Goal: Information Seeking & Learning: Learn about a topic

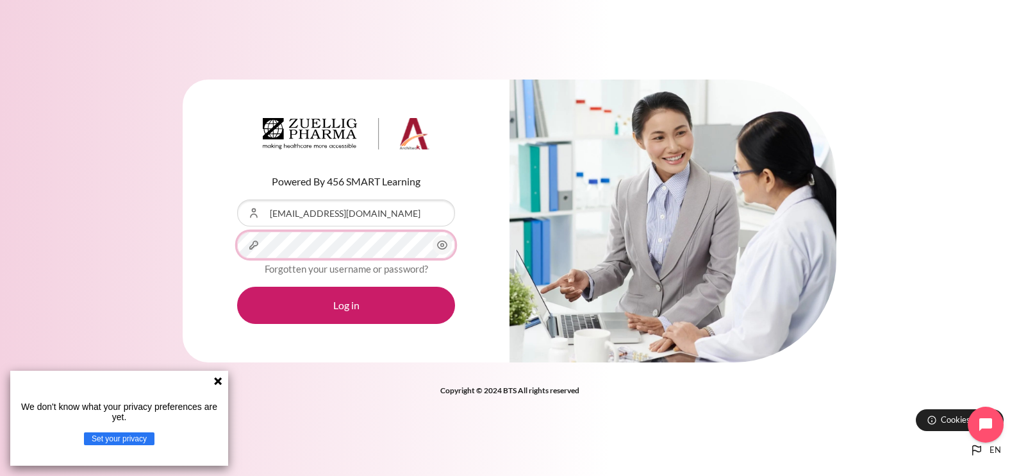
click at [237, 287] on button "Log in" at bounding box center [346, 305] width 218 height 37
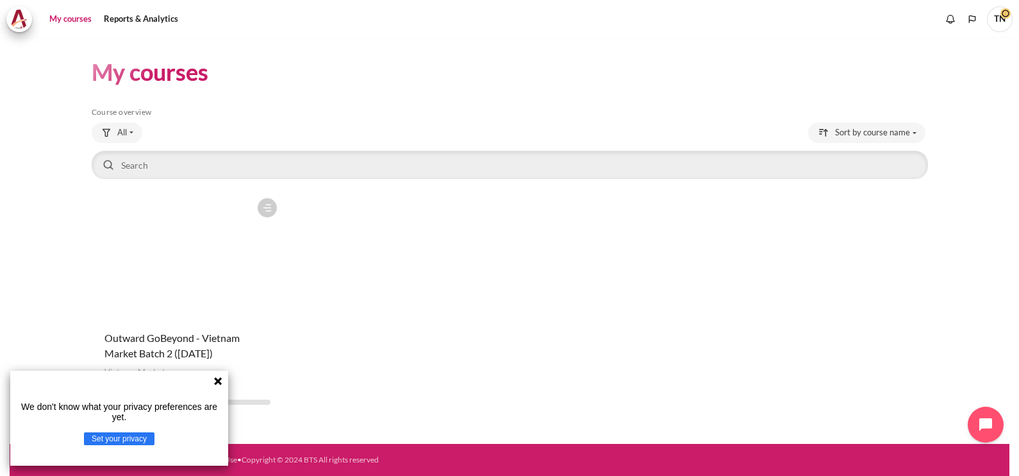
click at [222, 384] on icon at bounding box center [218, 381] width 10 height 10
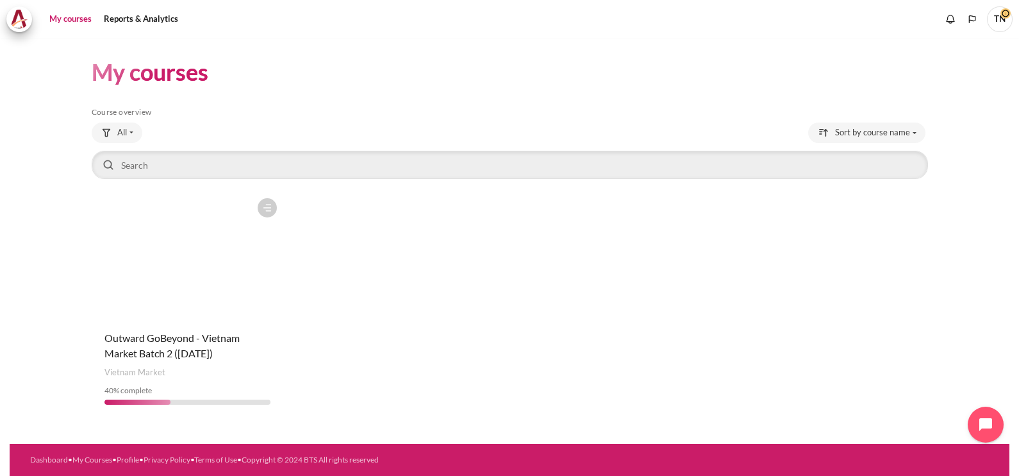
click at [167, 308] on figure "Content" at bounding box center [188, 256] width 192 height 128
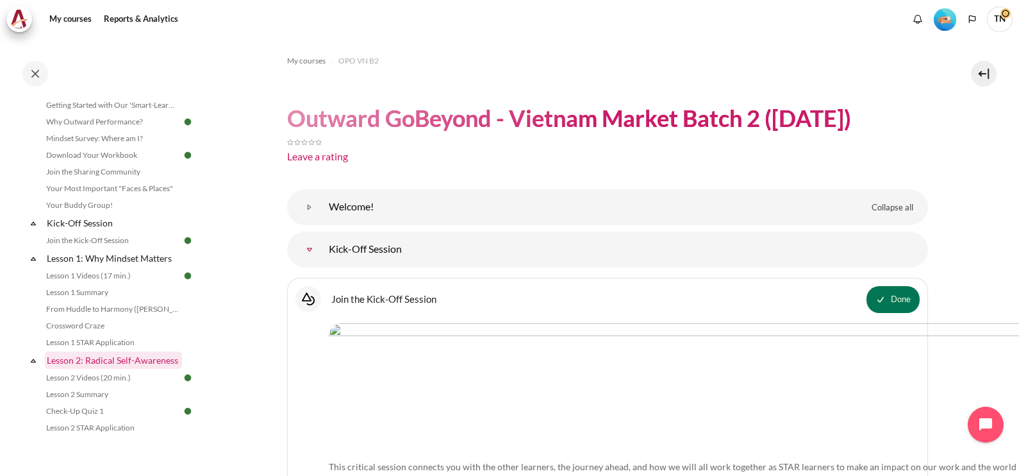
scroll to position [79, 0]
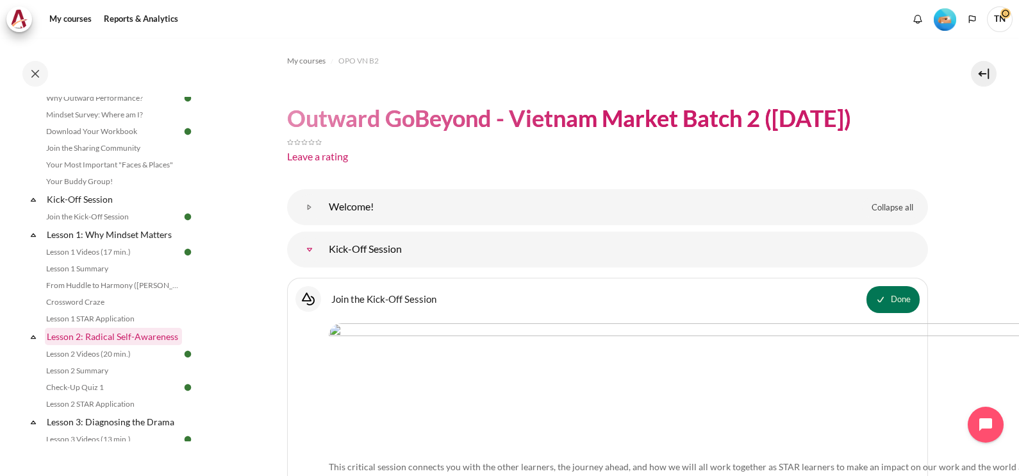
click at [112, 336] on link "Lesson 2: Radical Self-Awareness" at bounding box center [113, 336] width 137 height 17
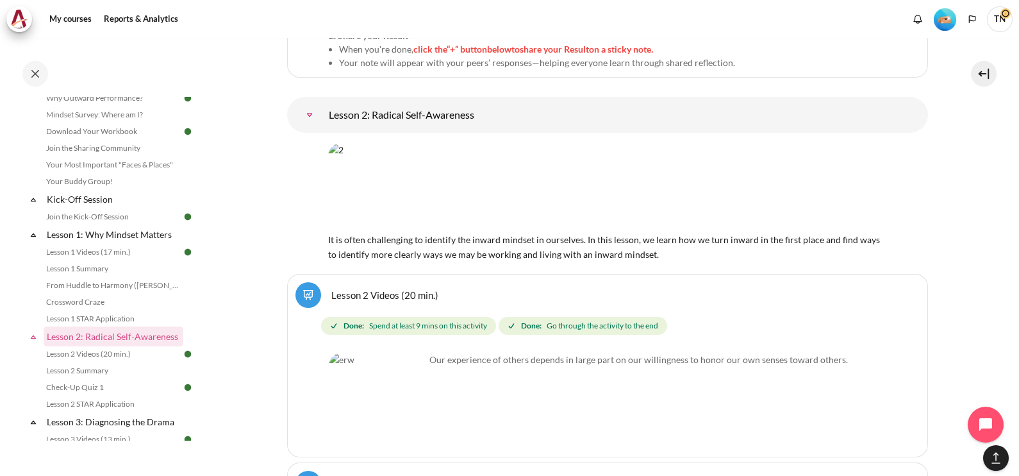
click at [322, 102] on link "Lesson 2: Radical Self-Awareness" at bounding box center [310, 115] width 26 height 26
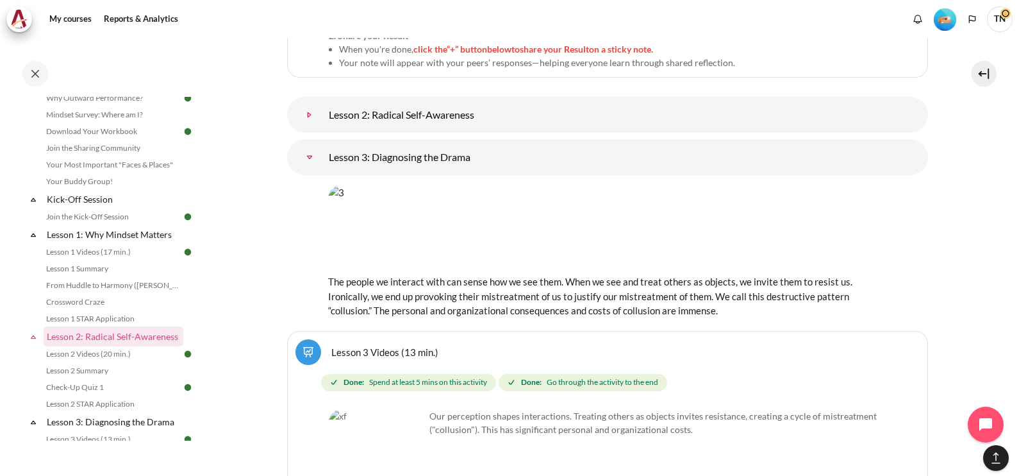
click at [322, 102] on link "Lesson 2: Radical Self-Awareness" at bounding box center [310, 115] width 26 height 26
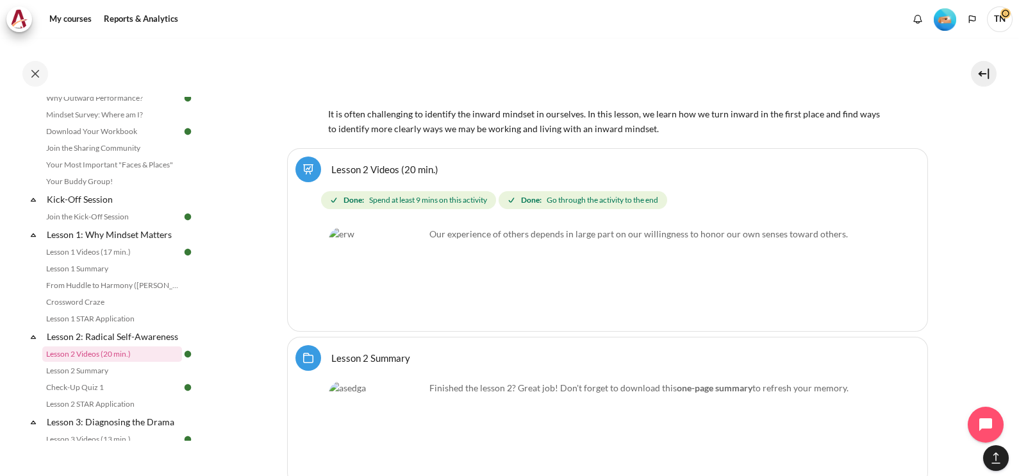
scroll to position [1888, 0]
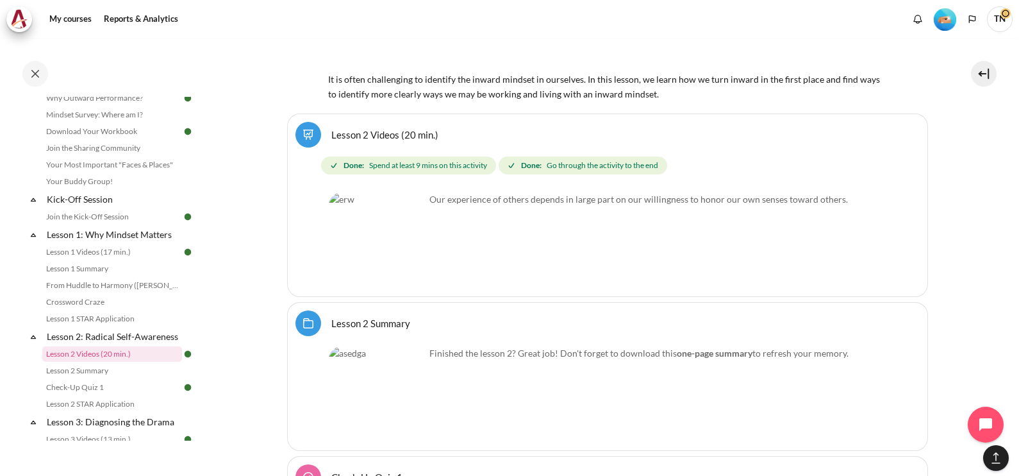
click at [367, 128] on link "Lesson 2 Videos (20 min.)" at bounding box center [384, 134] width 107 height 12
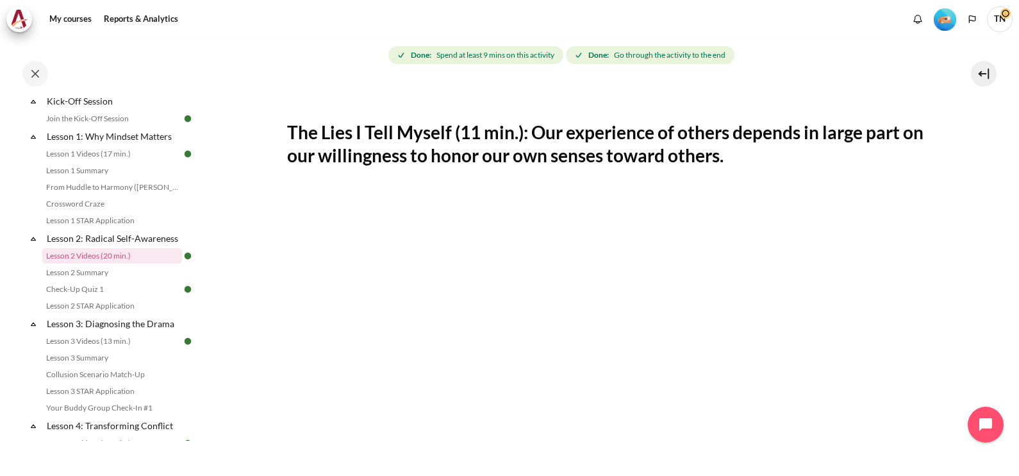
scroll to position [79, 0]
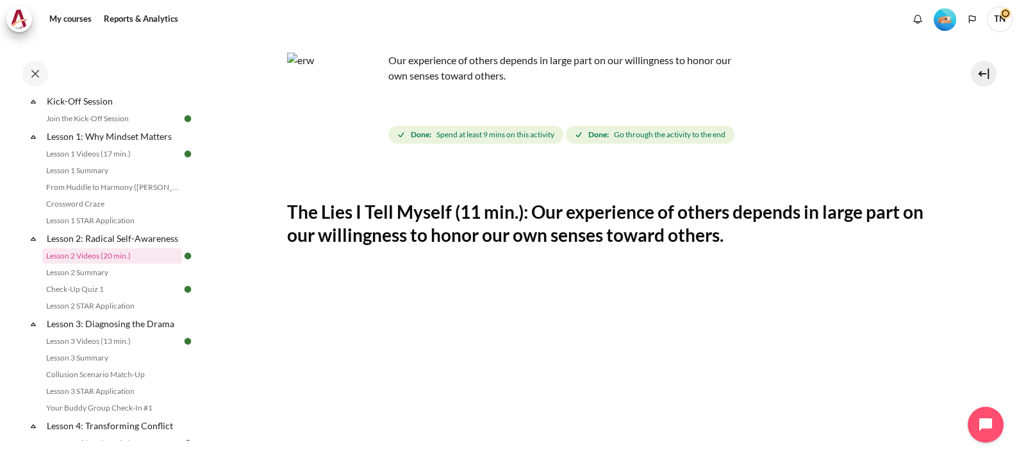
click at [444, 135] on span "Spend at least 9 mins on this activity" at bounding box center [495, 135] width 118 height 12
drag, startPoint x: 433, startPoint y: 60, endPoint x: 365, endPoint y: 80, distance: 70.4
click at [433, 60] on p "Our experience of others depends in large part on our willingness to honor our …" at bounding box center [511, 68] width 449 height 31
click at [324, 93] on img "Content" at bounding box center [335, 101] width 96 height 96
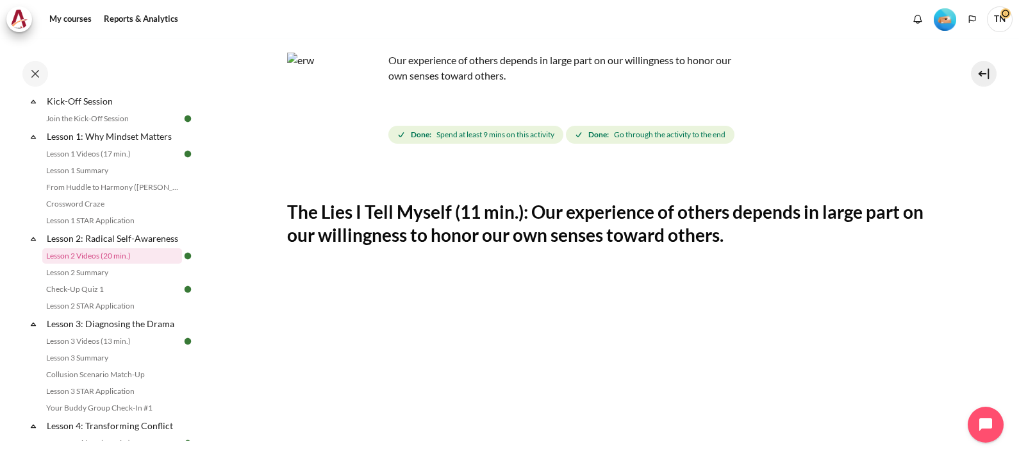
click at [367, 122] on img "Content" at bounding box center [335, 101] width 96 height 96
click at [98, 263] on link "Lesson 2 Videos (20 min.)" at bounding box center [112, 255] width 140 height 15
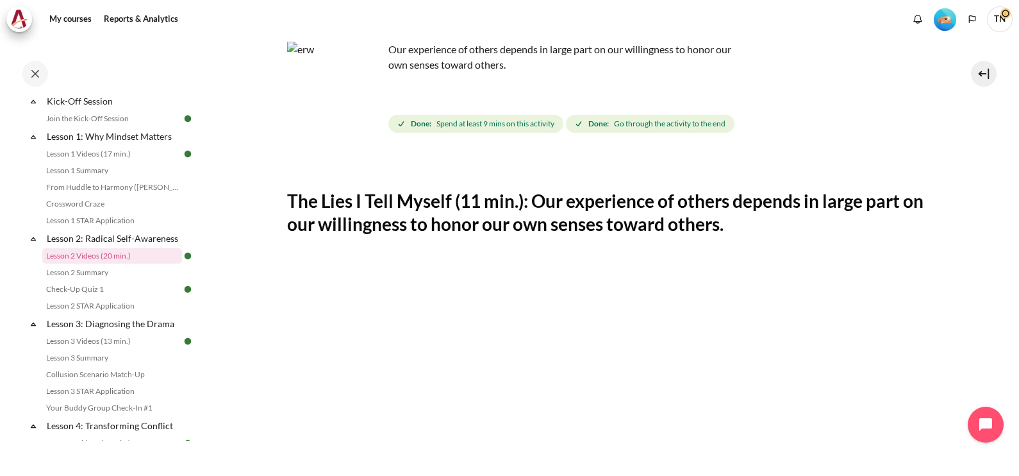
scroll to position [44, 0]
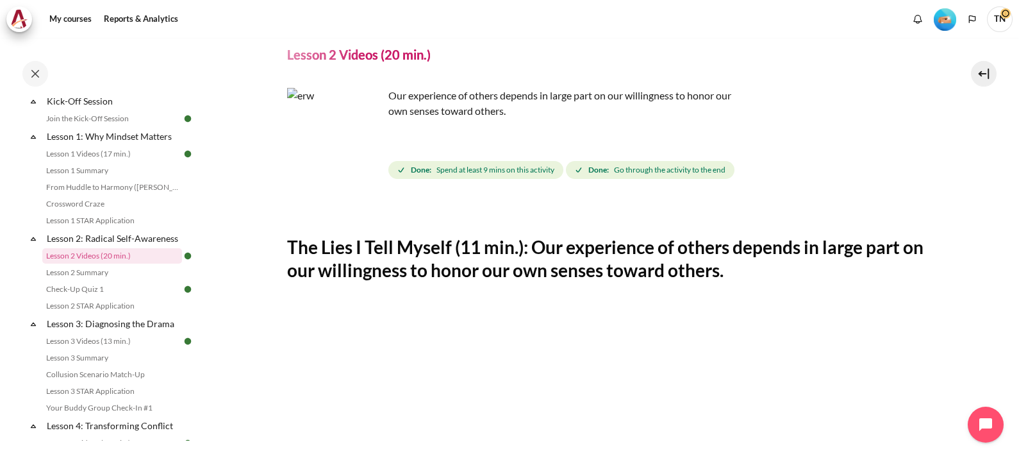
click at [439, 106] on p "Our experience of others depends in large part on our willingness to honor our …" at bounding box center [511, 103] width 449 height 31
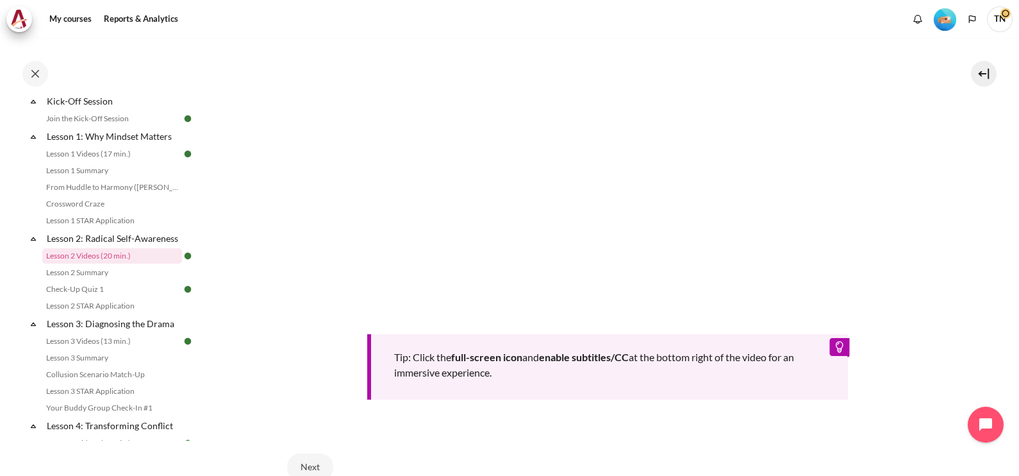
scroll to position [525, 0]
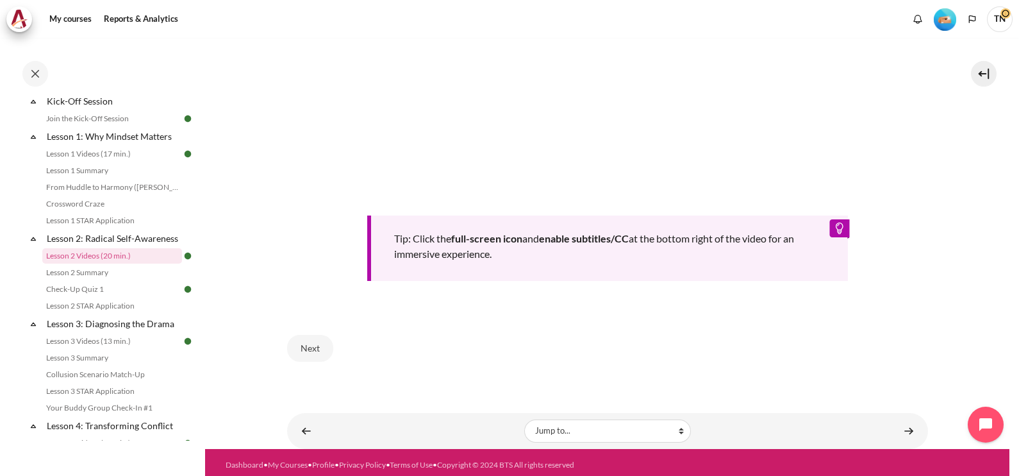
click at [830, 224] on div "Tip: Click the full-screen icon and enable subtitles/CC at the bottom right of …" at bounding box center [607, 247] width 481 height 65
click at [433, 254] on div "Tip: Click the full-screen icon and enable subtitles/CC at the bottom right of …" at bounding box center [607, 247] width 481 height 65
click at [313, 343] on button "Next" at bounding box center [310, 348] width 46 height 27
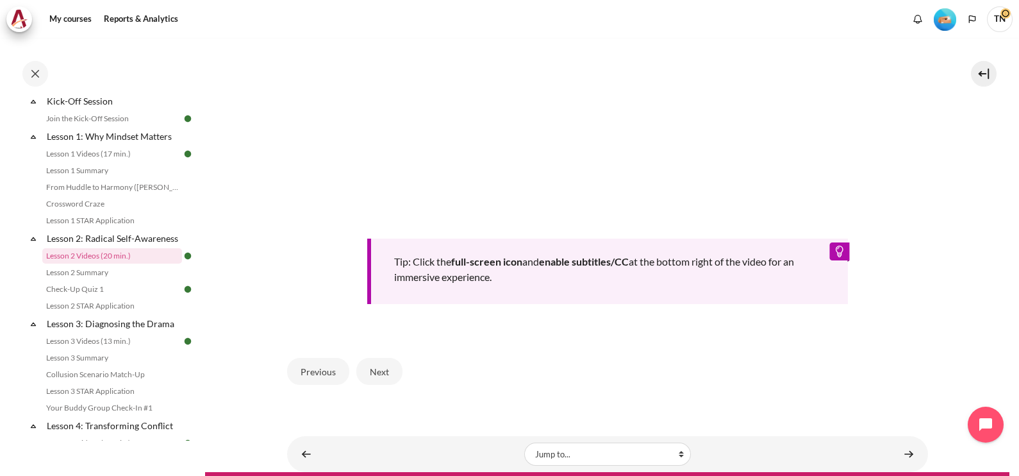
scroll to position [548, 0]
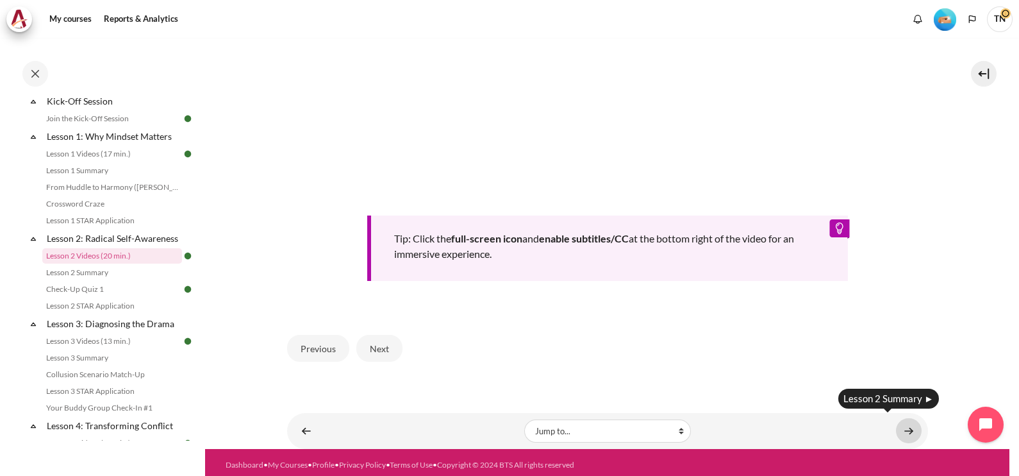
click at [901, 426] on link "Content" at bounding box center [909, 430] width 26 height 25
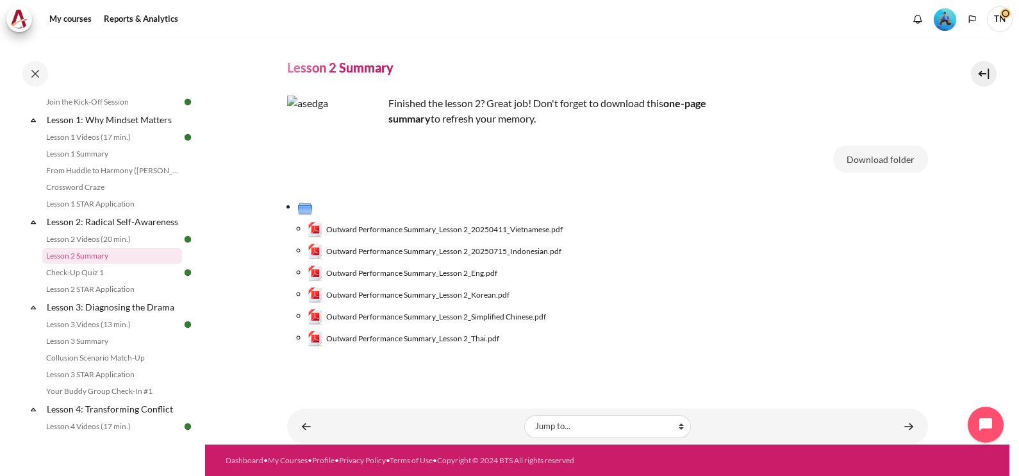
scroll to position [21, 0]
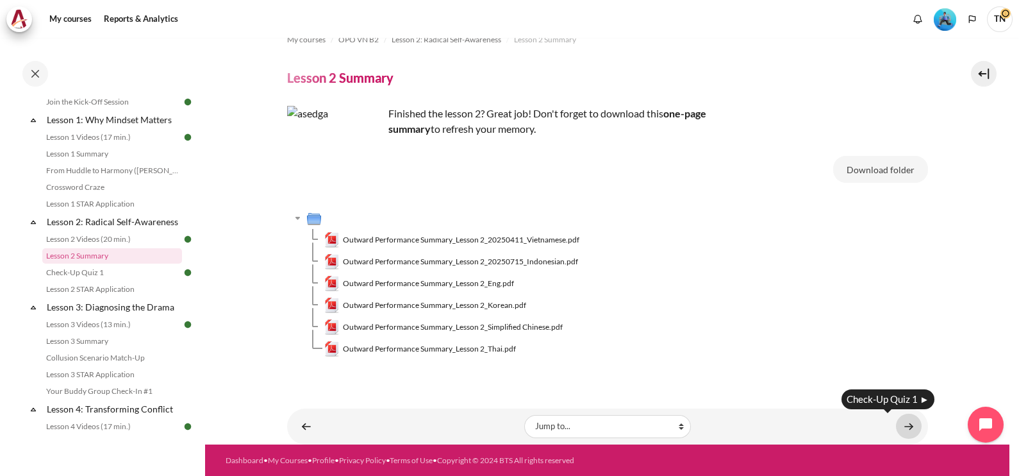
click at [897, 425] on link "Content" at bounding box center [909, 425] width 26 height 25
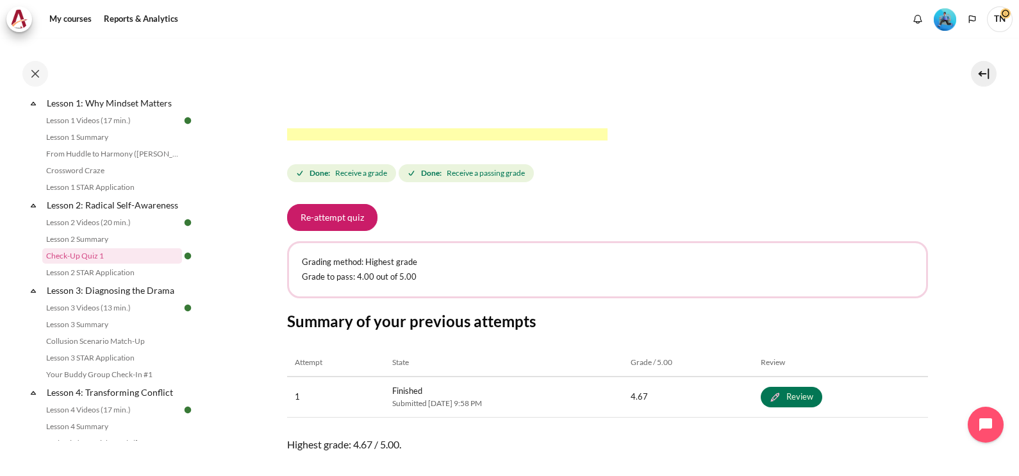
scroll to position [481, 0]
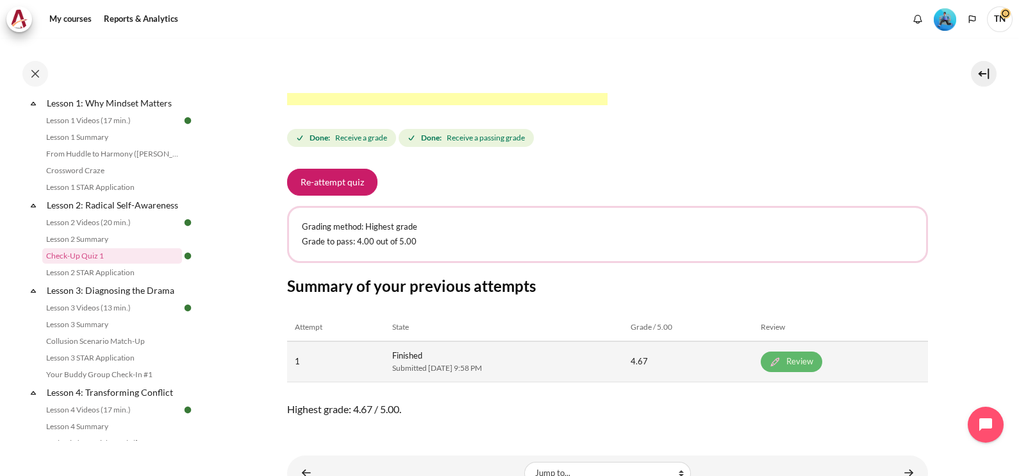
click at [822, 361] on link "Review" at bounding box center [792, 361] width 62 height 21
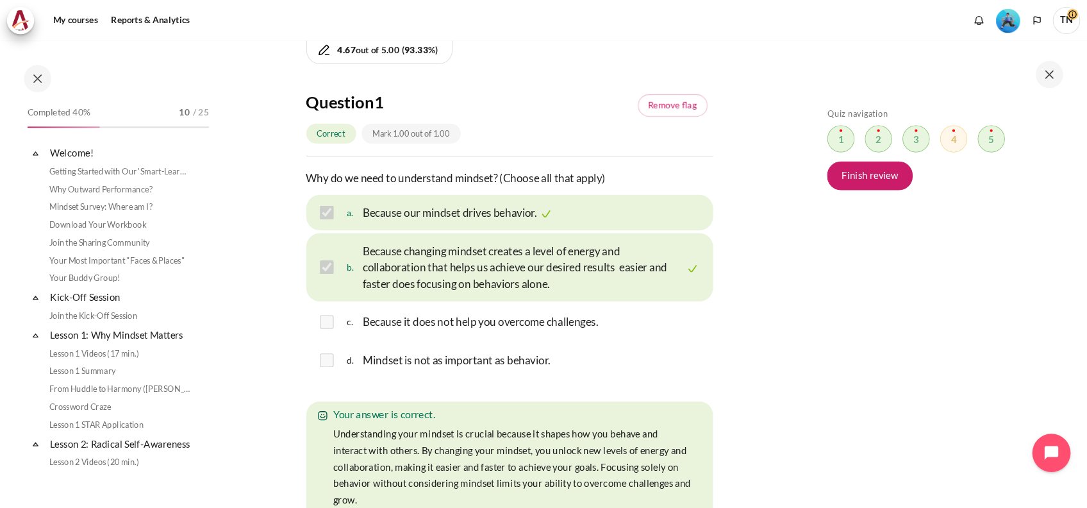
scroll to position [211, 0]
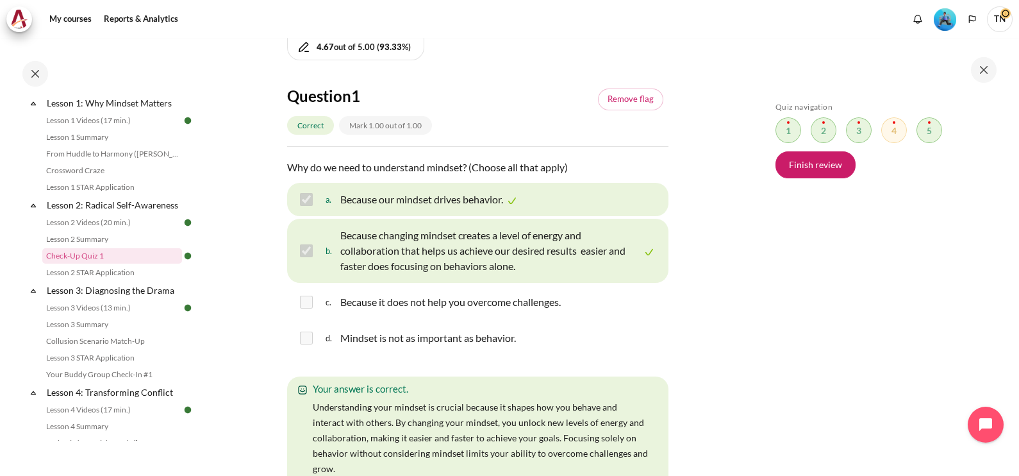
click at [860, 301] on div "Skip Quiz navigation Quiz navigation Question 1 This page Flagged Question 2 Th…" at bounding box center [883, 266] width 228 height 328
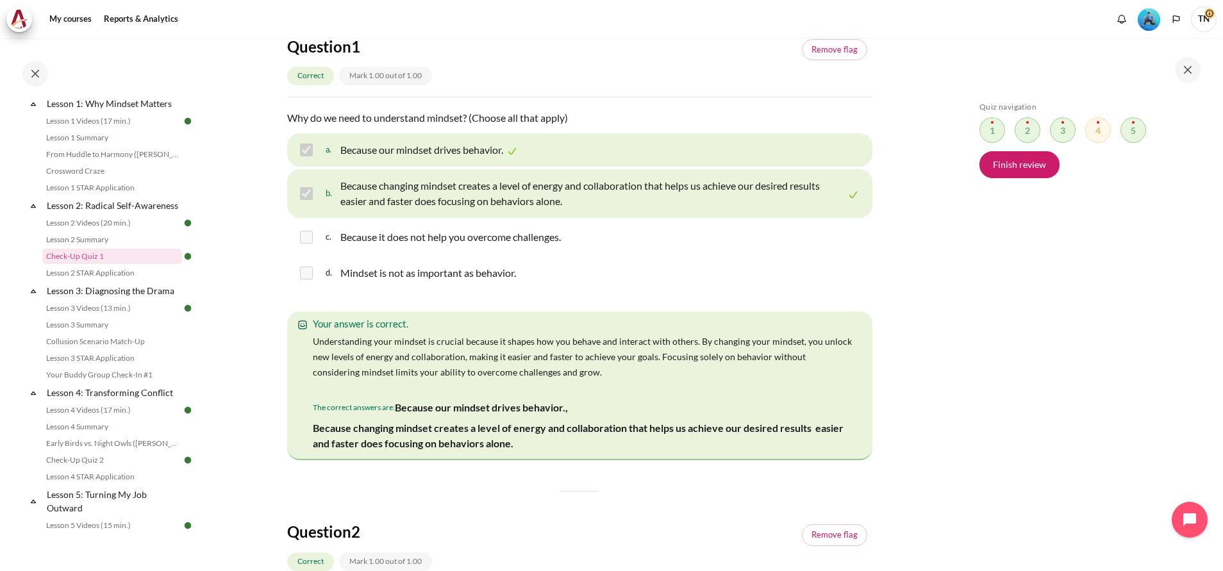
scroll to position [160, 0]
drag, startPoint x: 961, startPoint y: 0, endPoint x: 610, endPoint y: 536, distance: 640.9
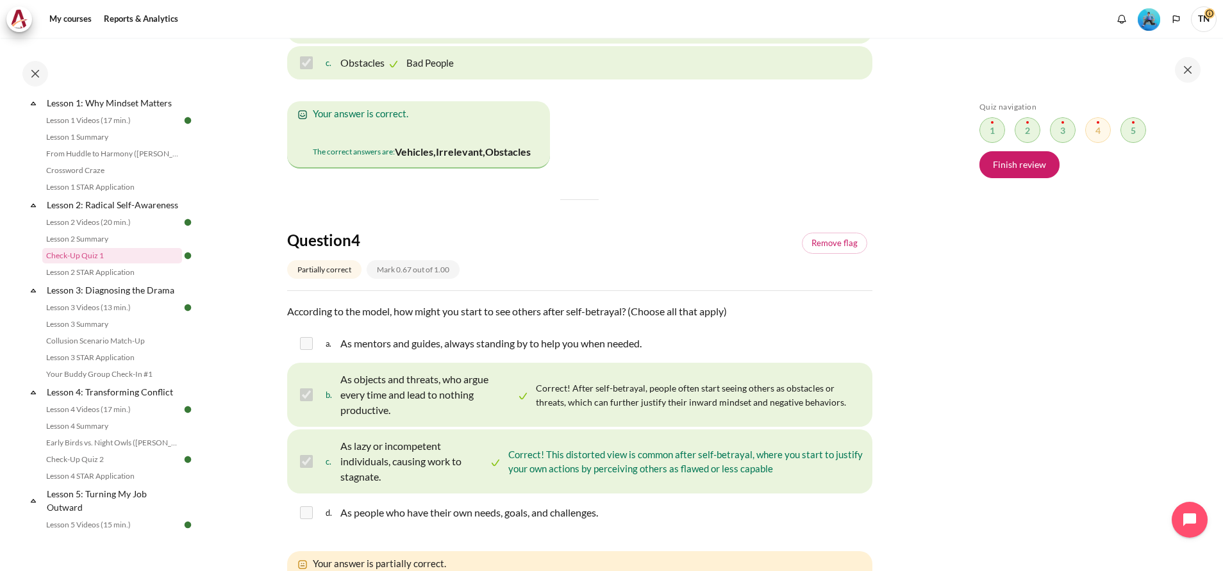
scroll to position [1026, 0]
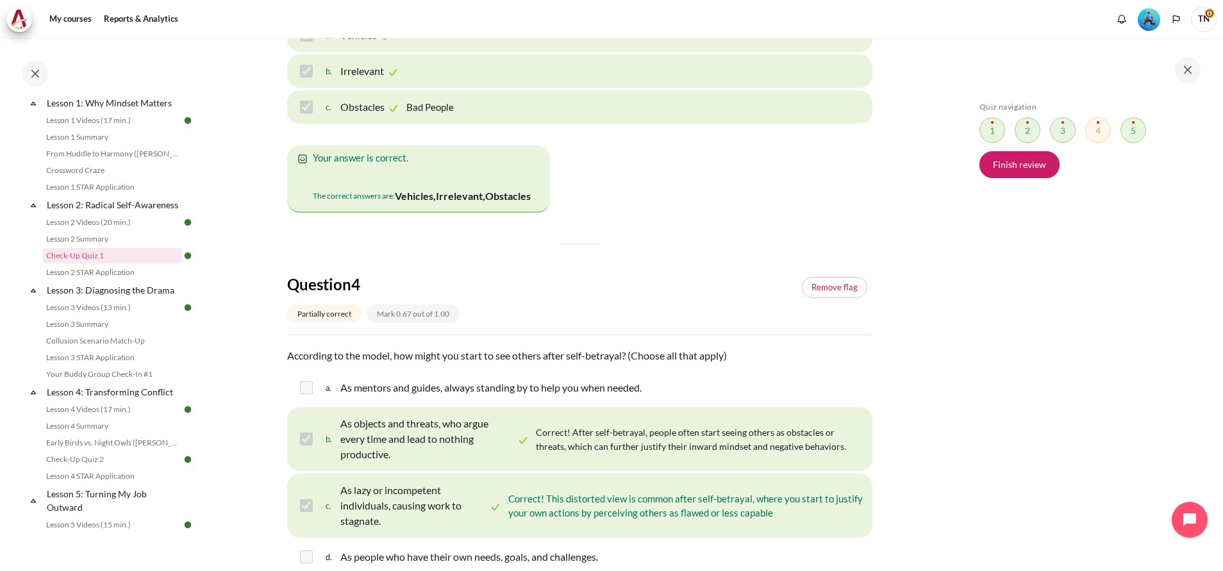
drag, startPoint x: 852, startPoint y: 274, endPoint x: 852, endPoint y: 299, distance: 24.4
click at [550, 213] on div "Your answer is correct. The correct answers are: Vehicles, Irrelevant, Obstacles" at bounding box center [418, 178] width 263 height 67
drag, startPoint x: 984, startPoint y: 261, endPoint x: 987, endPoint y: 283, distance: 22.7
click at [984, 287] on div "Skip Quiz navigation Quiz navigation Question 1 This page Flagged Question 2 Th…" at bounding box center [1087, 314] width 228 height 424
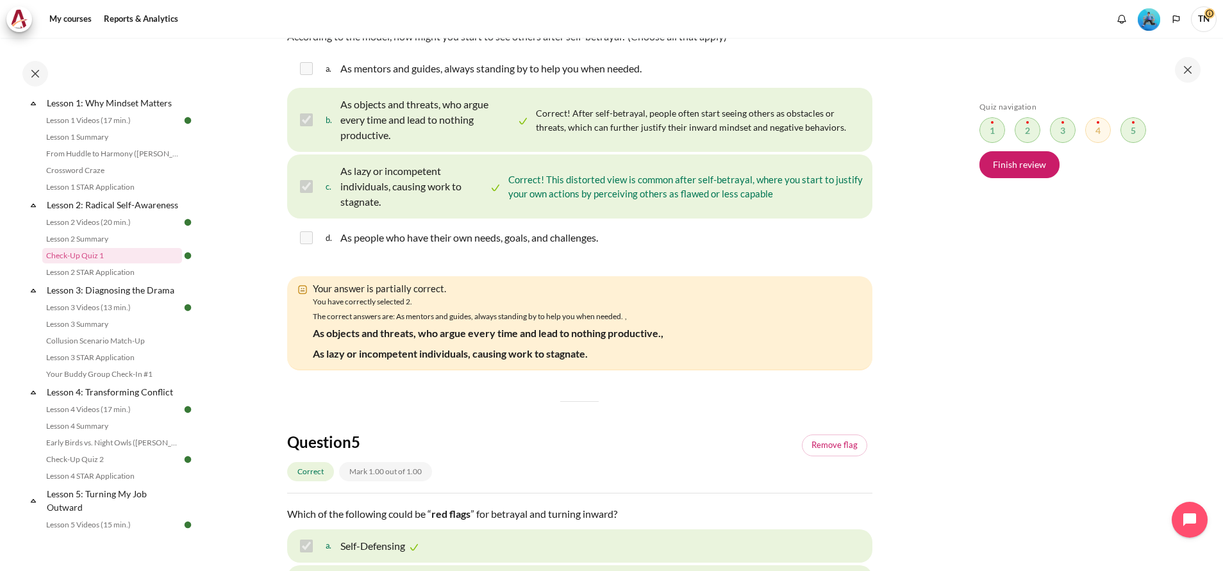
scroll to position [1506, 0]
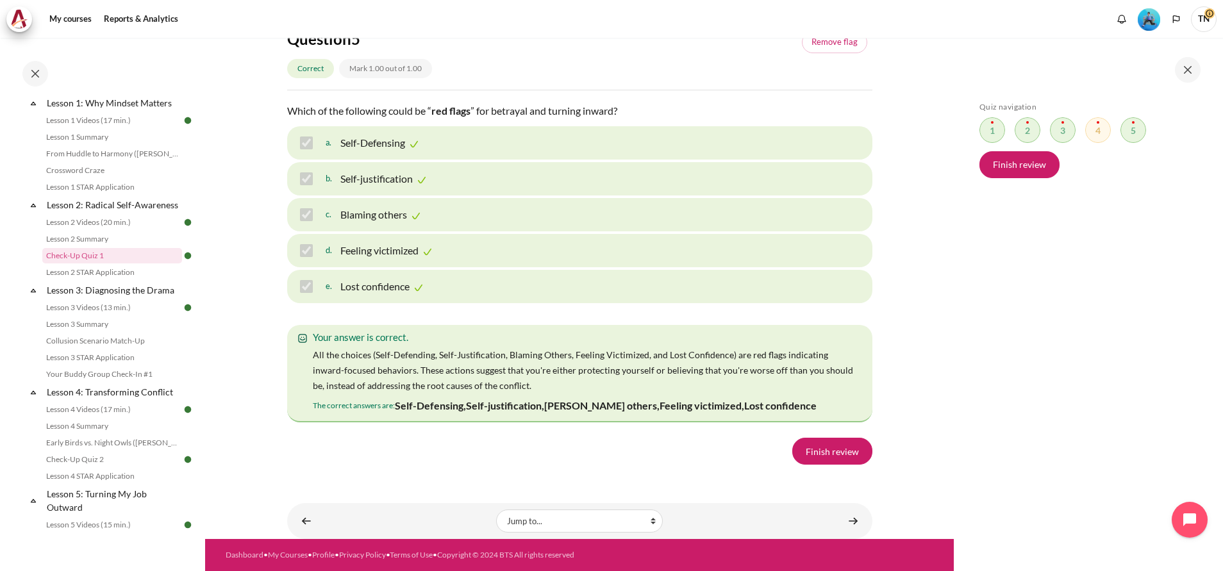
scroll to position [1987, 0]
